Goal: Transaction & Acquisition: Purchase product/service

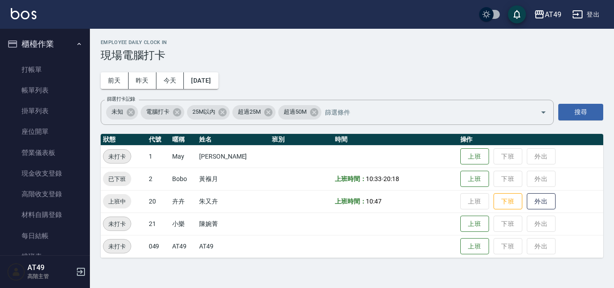
scroll to position [135, 0]
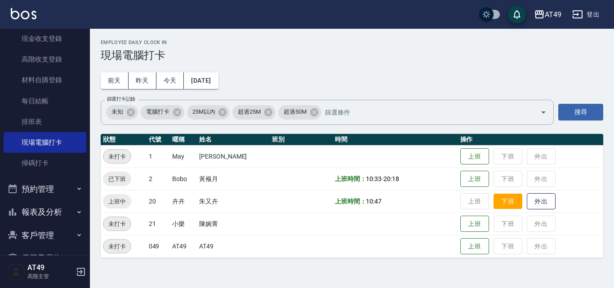
click at [507, 200] on button "下班" at bounding box center [507, 202] width 29 height 16
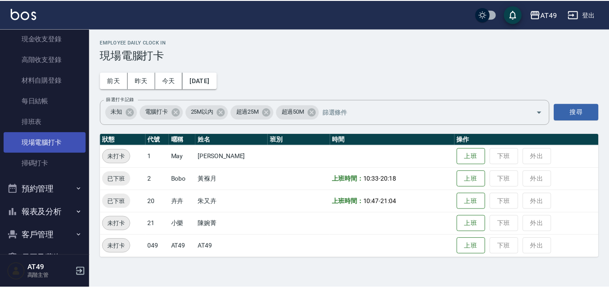
scroll to position [0, 0]
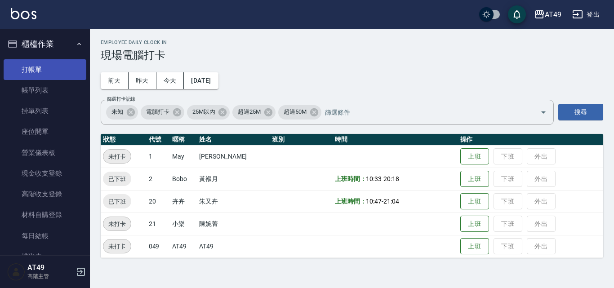
click at [41, 74] on link "打帳單" at bounding box center [45, 69] width 83 height 21
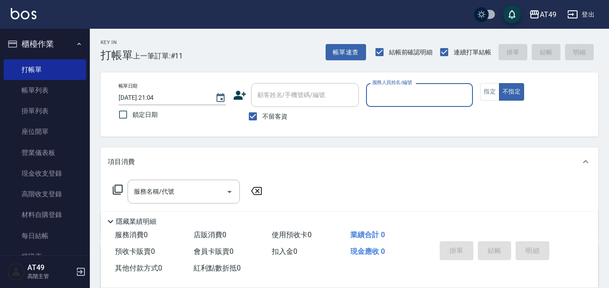
click at [387, 93] on input "服務人員姓名/編號" at bounding box center [419, 95] width 99 height 16
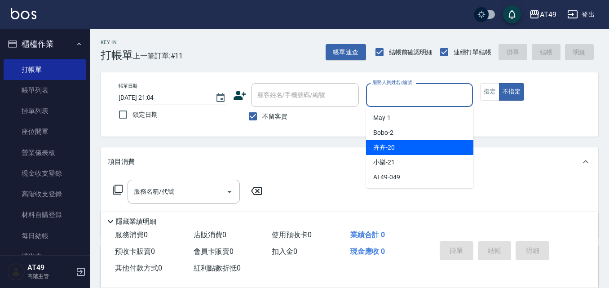
click at [382, 146] on span "卉卉 -20" at bounding box center [384, 147] width 22 height 9
type input "卉卉-20"
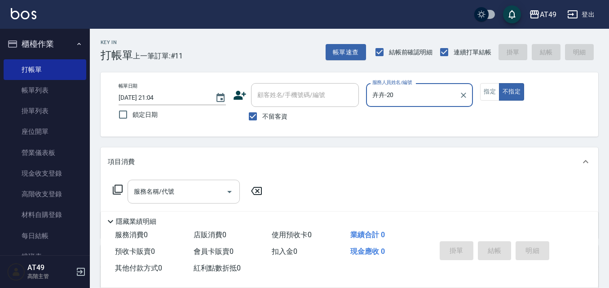
click at [199, 188] on input "服務名稱/代號" at bounding box center [177, 192] width 91 height 16
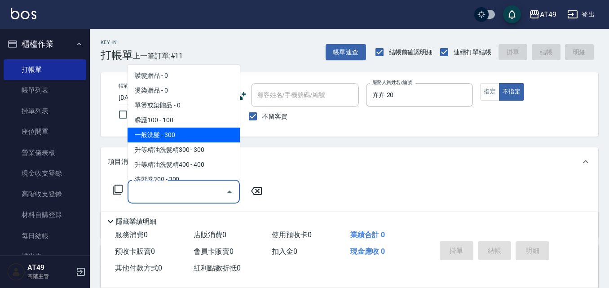
click at [189, 136] on span "一般洗髮 - 300" at bounding box center [184, 135] width 112 height 15
type input "一般洗髮(101)"
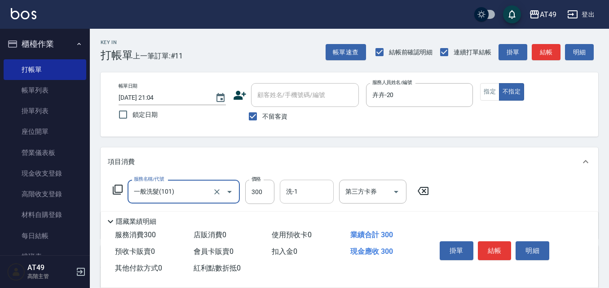
click at [287, 191] on input "洗-1" at bounding box center [307, 192] width 46 height 16
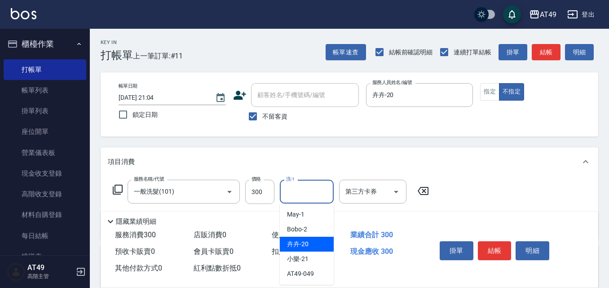
click at [314, 245] on div "卉卉 -20" at bounding box center [307, 244] width 54 height 15
type input "卉卉-20"
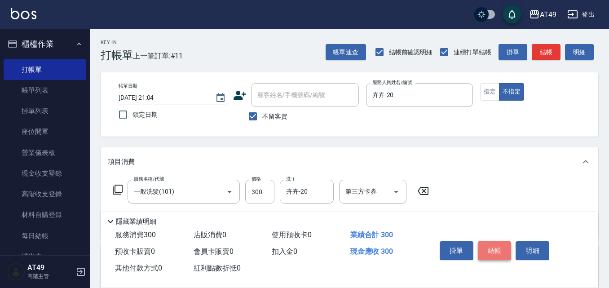
click at [491, 249] on button "結帳" at bounding box center [495, 250] width 34 height 19
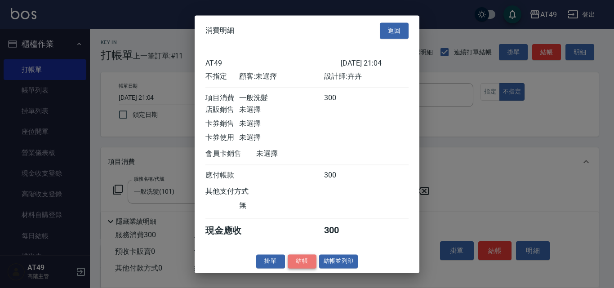
click at [304, 266] on button "結帳" at bounding box center [301, 261] width 29 height 14
